Goal: Task Accomplishment & Management: Manage account settings

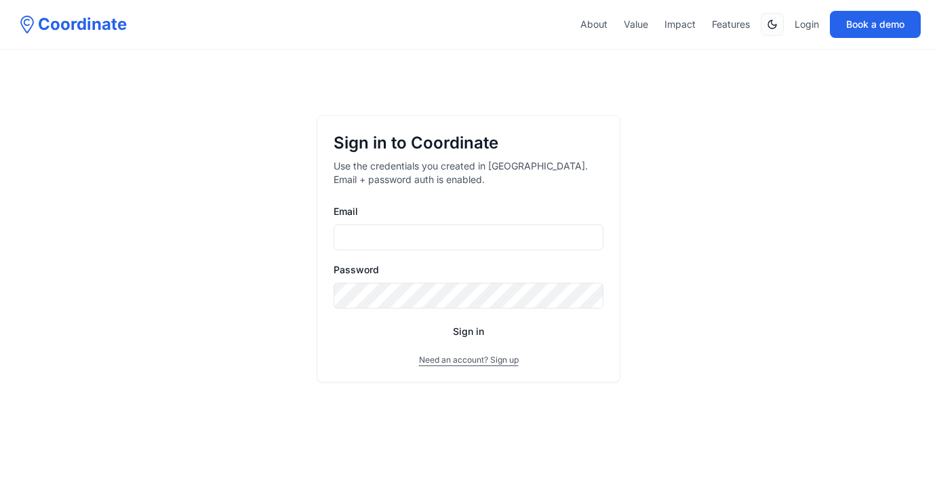
click at [453, 226] on input "Email" at bounding box center [468, 237] width 270 height 26
type input "*"
type input "**********"
click at [333, 319] on button "Sign in" at bounding box center [468, 331] width 270 height 24
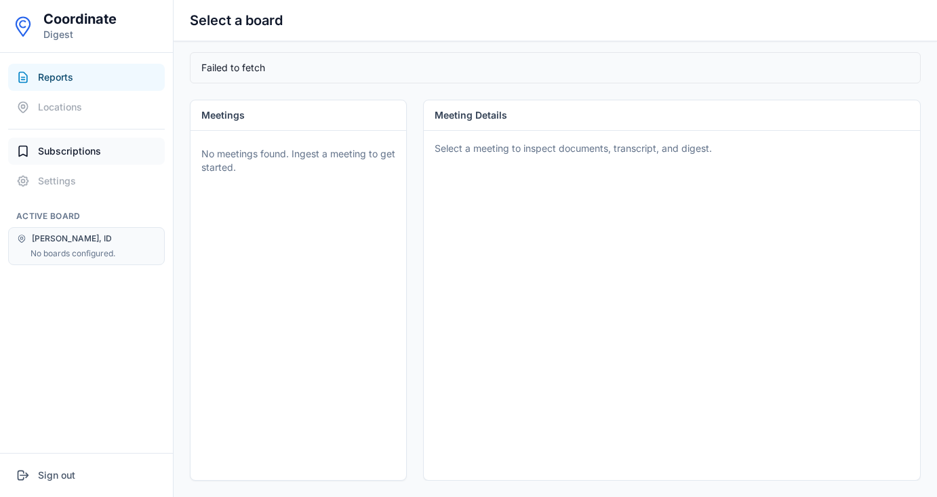
click at [112, 153] on button "Subscriptions" at bounding box center [86, 151] width 157 height 27
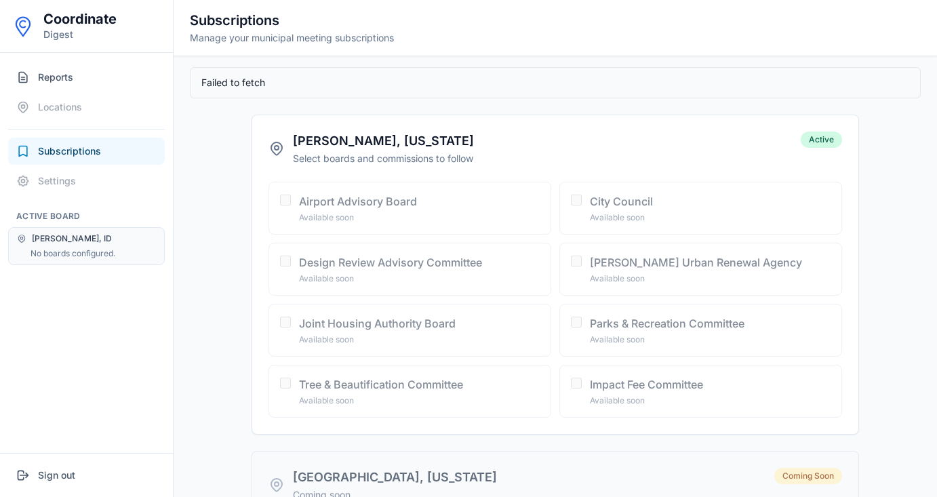
click at [114, 245] on div "[PERSON_NAME], ID No boards configured." at bounding box center [86, 246] width 157 height 38
click at [56, 471] on button "Sign out" at bounding box center [86, 475] width 157 height 27
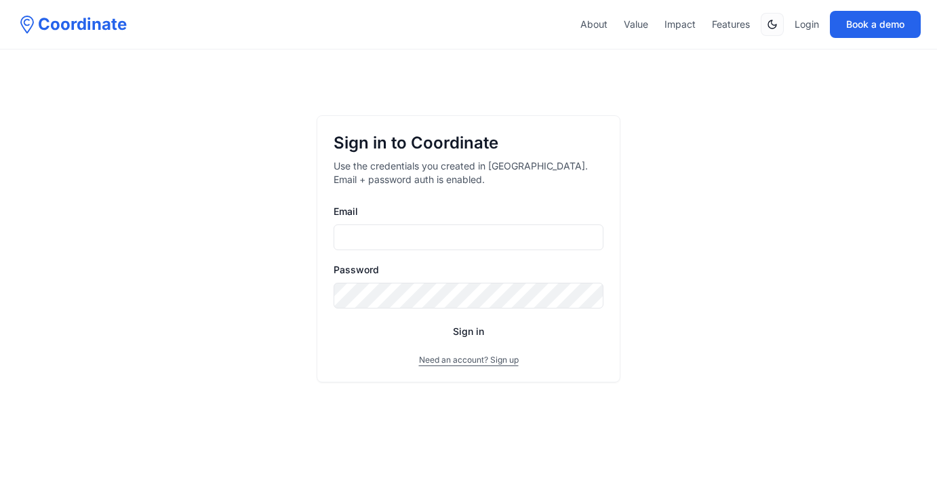
click at [368, 232] on input "Email" at bounding box center [468, 237] width 270 height 26
type input "**********"
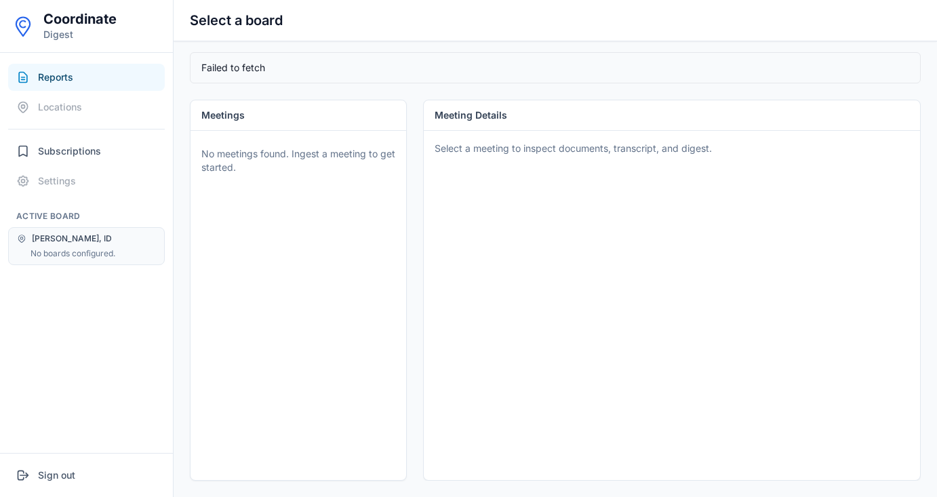
click at [68, 243] on span "[PERSON_NAME], ID" at bounding box center [72, 238] width 80 height 11
click at [69, 154] on span "Subscriptions" at bounding box center [69, 151] width 63 height 14
